Goal: Information Seeking & Learning: Find specific fact

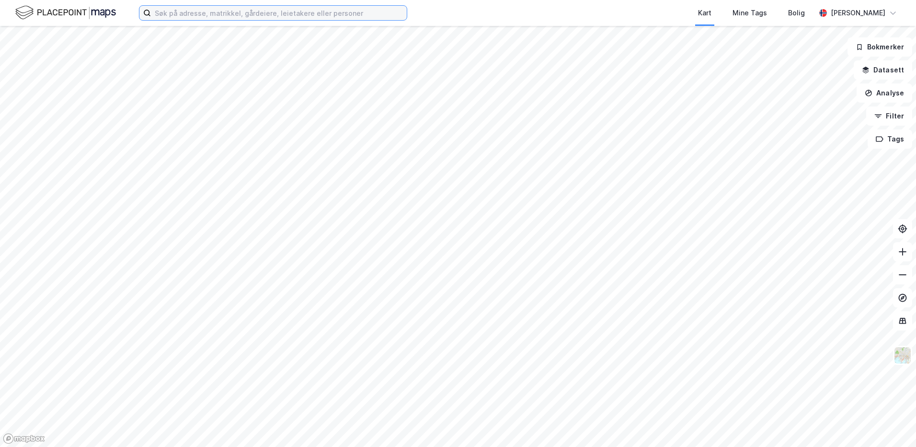
click at [263, 14] on input at bounding box center [279, 13] width 256 height 14
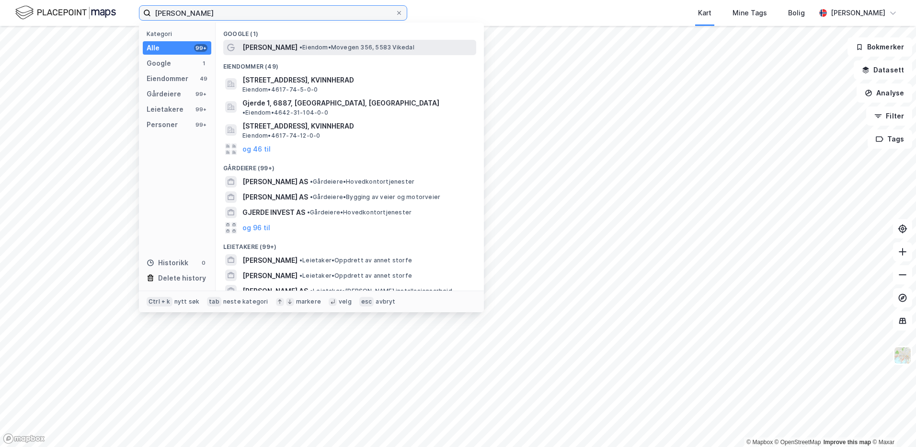
type input "geir gjerde"
click at [283, 49] on span "Geir Magne Gjerde" at bounding box center [269, 47] width 55 height 11
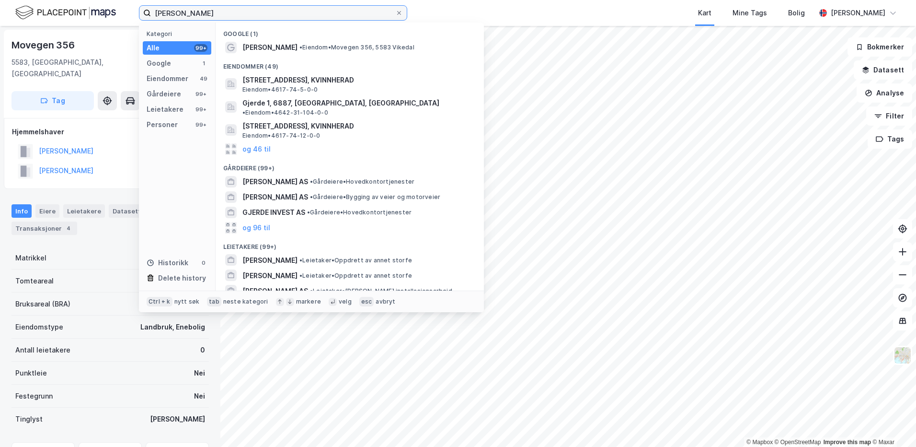
click at [212, 8] on input "geir gjerde" at bounding box center [273, 13] width 244 height 14
drag, startPoint x: 205, startPoint y: 17, endPoint x: -11, endPoint y: 20, distance: 215.6
click at [0, 20] on html "geir gjerde Kategori Alle 99+ Google 1 Eiendommer 49 Gårdeiere 99+ Leietakere 9…" at bounding box center [458, 223] width 916 height 447
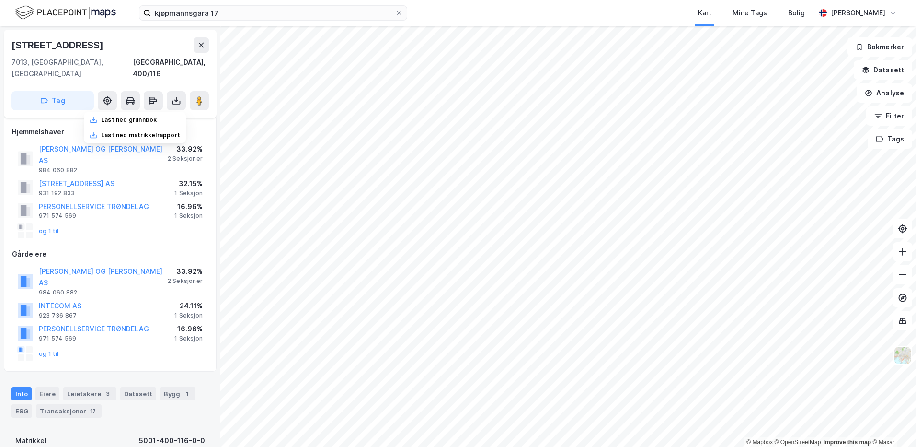
scroll to position [4, 0]
